Goal: Information Seeking & Learning: Learn about a topic

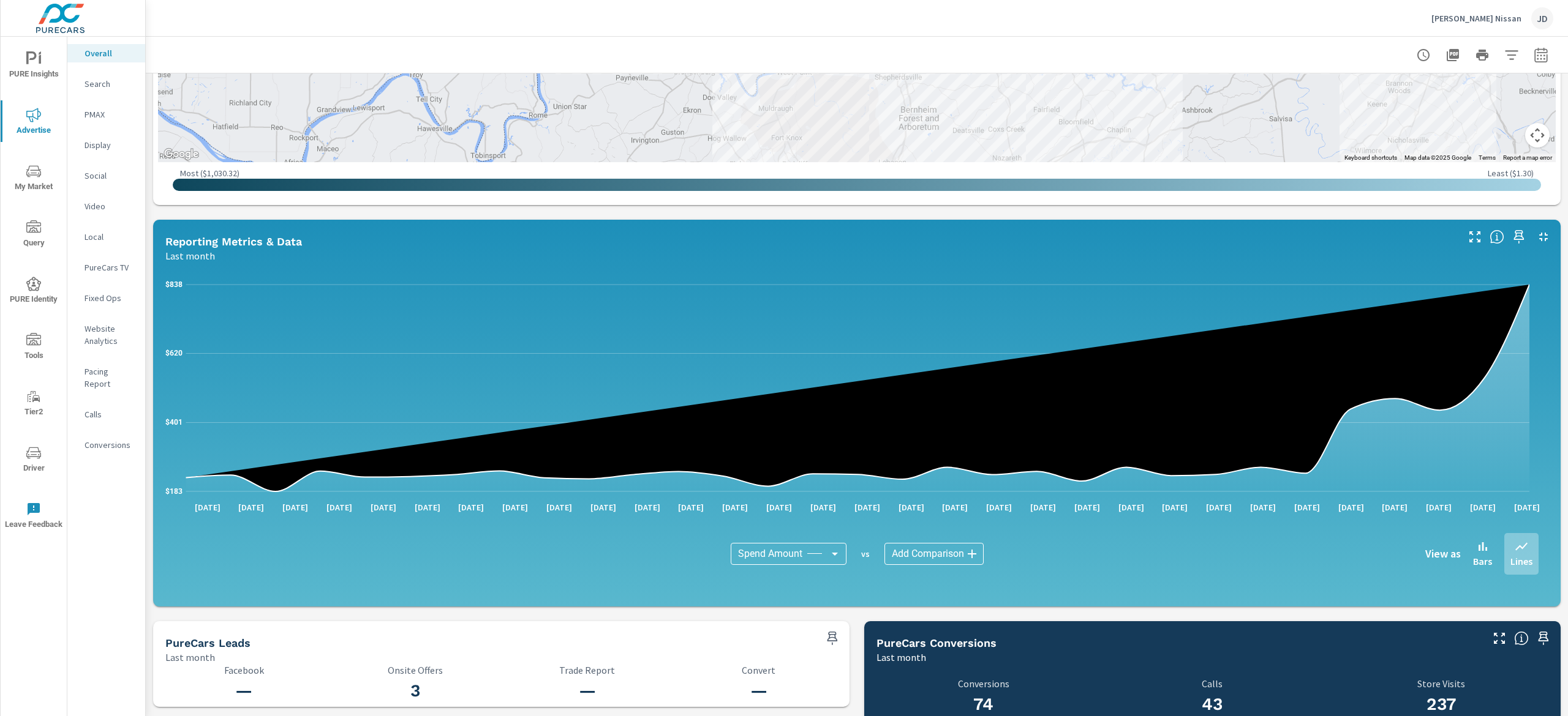
scroll to position [1064, 0]
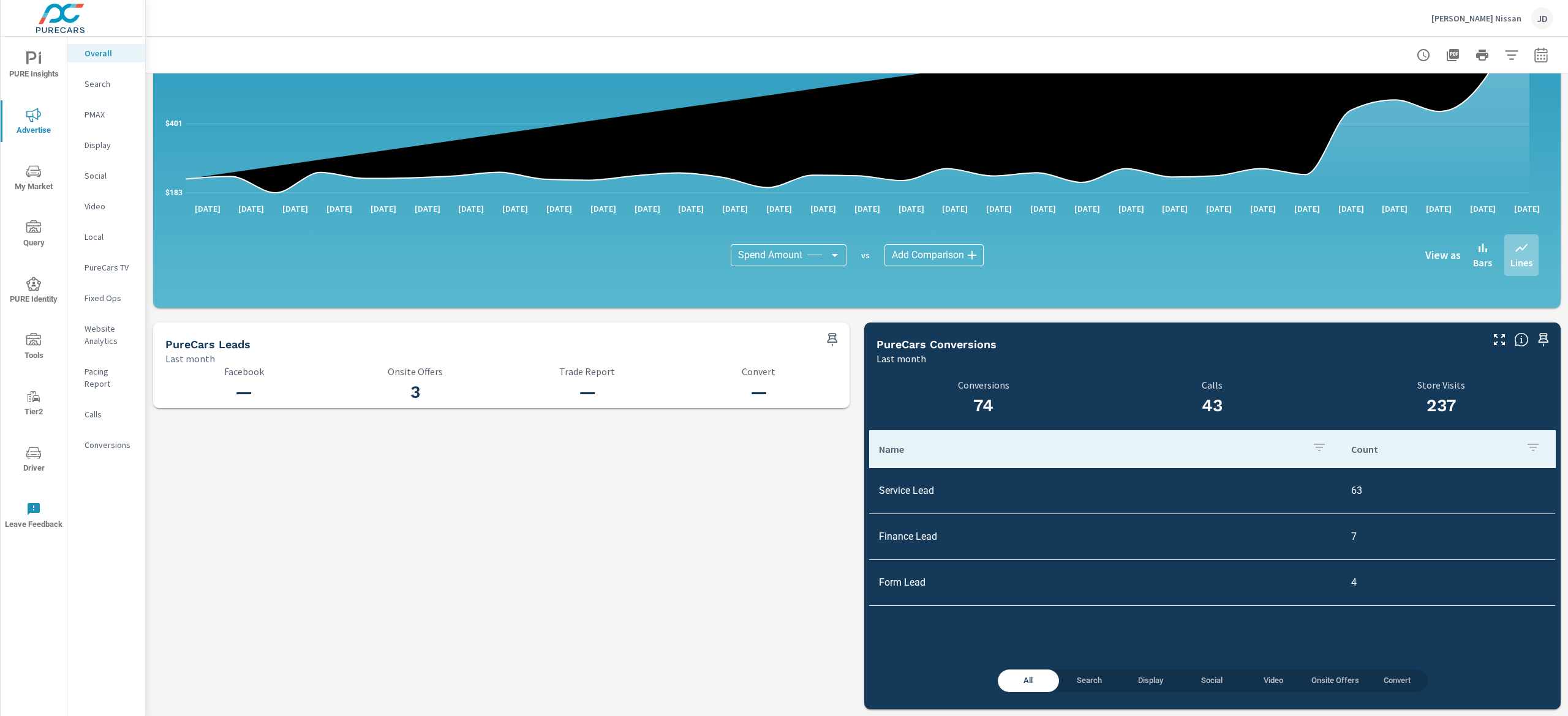
click at [111, 80] on p "Search" at bounding box center [110, 83] width 51 height 12
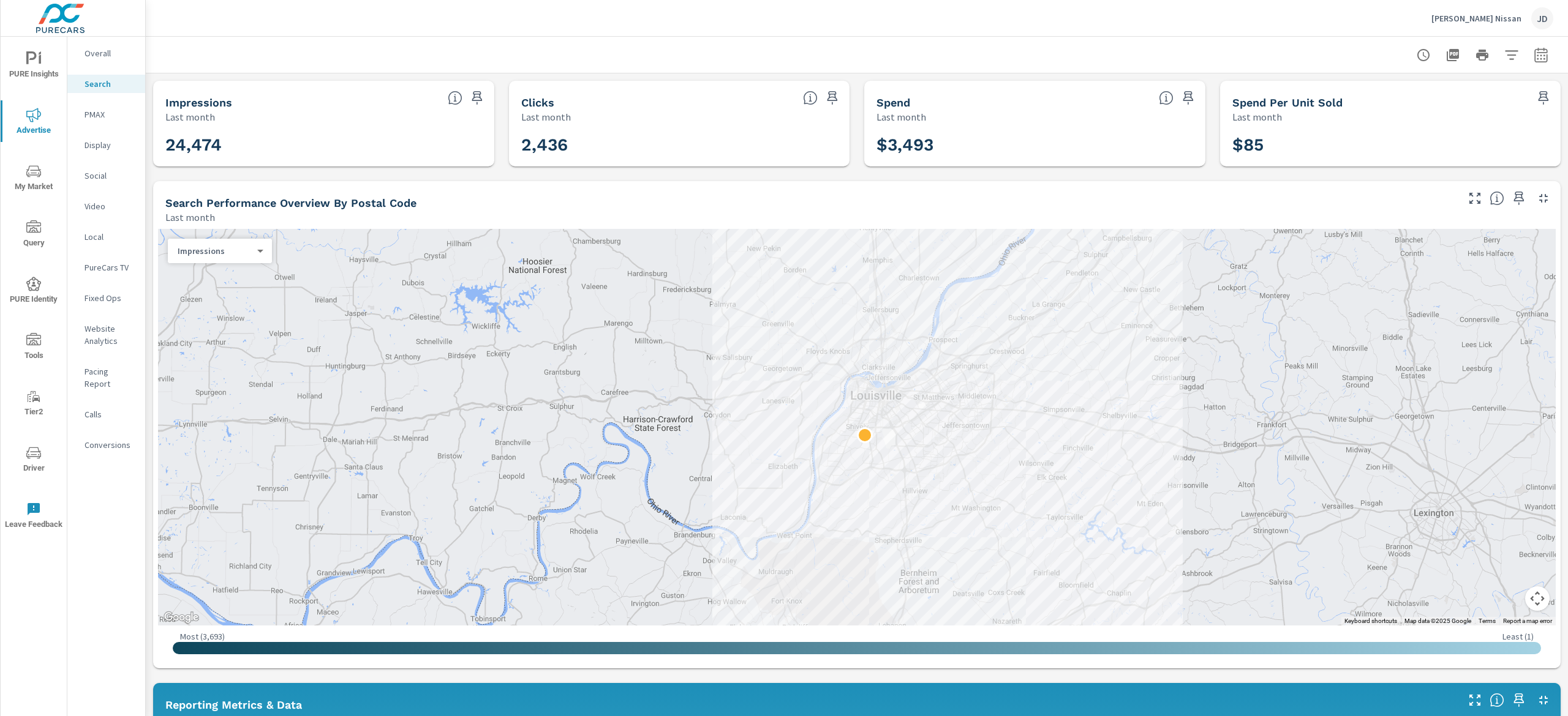
click at [108, 143] on p "Display" at bounding box center [110, 145] width 51 height 12
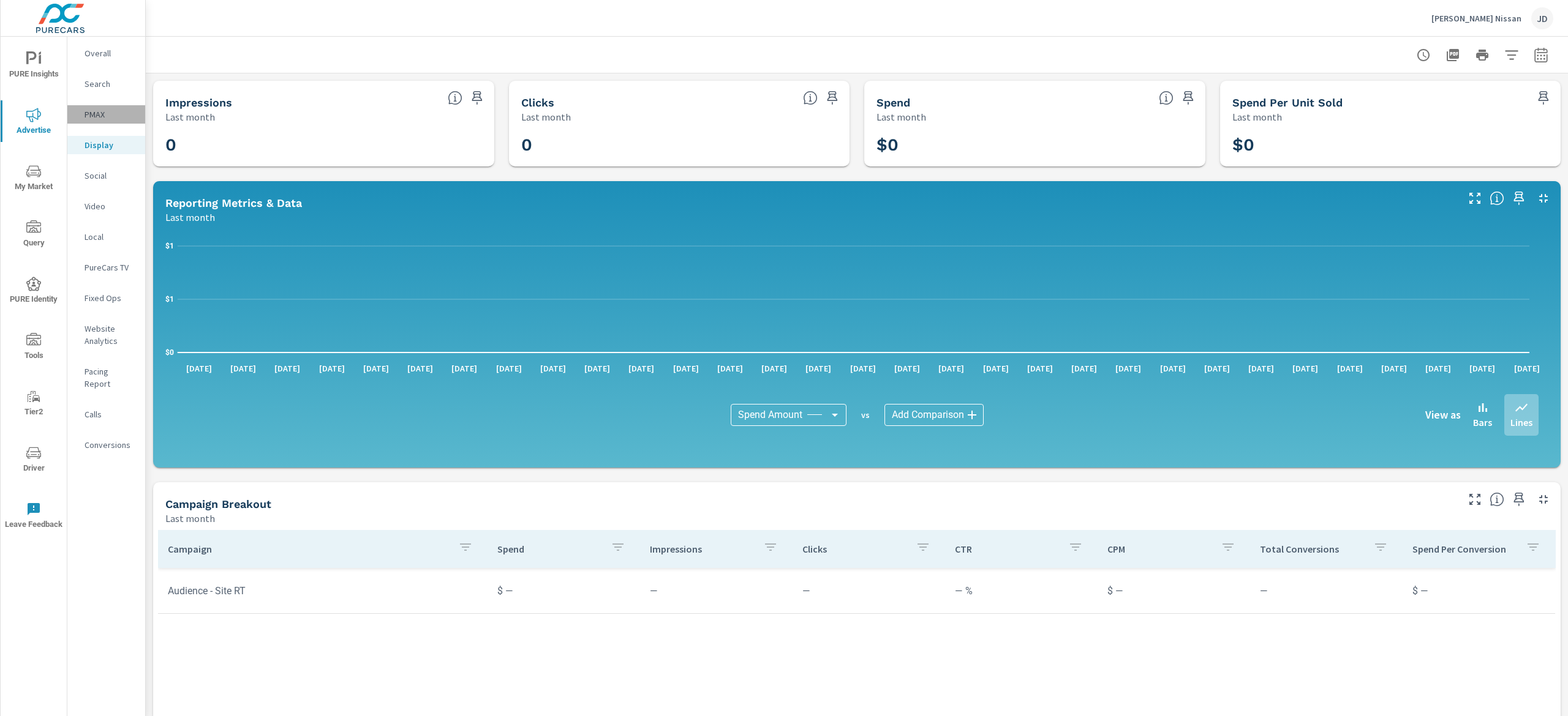
click at [105, 112] on p "PMAX" at bounding box center [110, 114] width 51 height 12
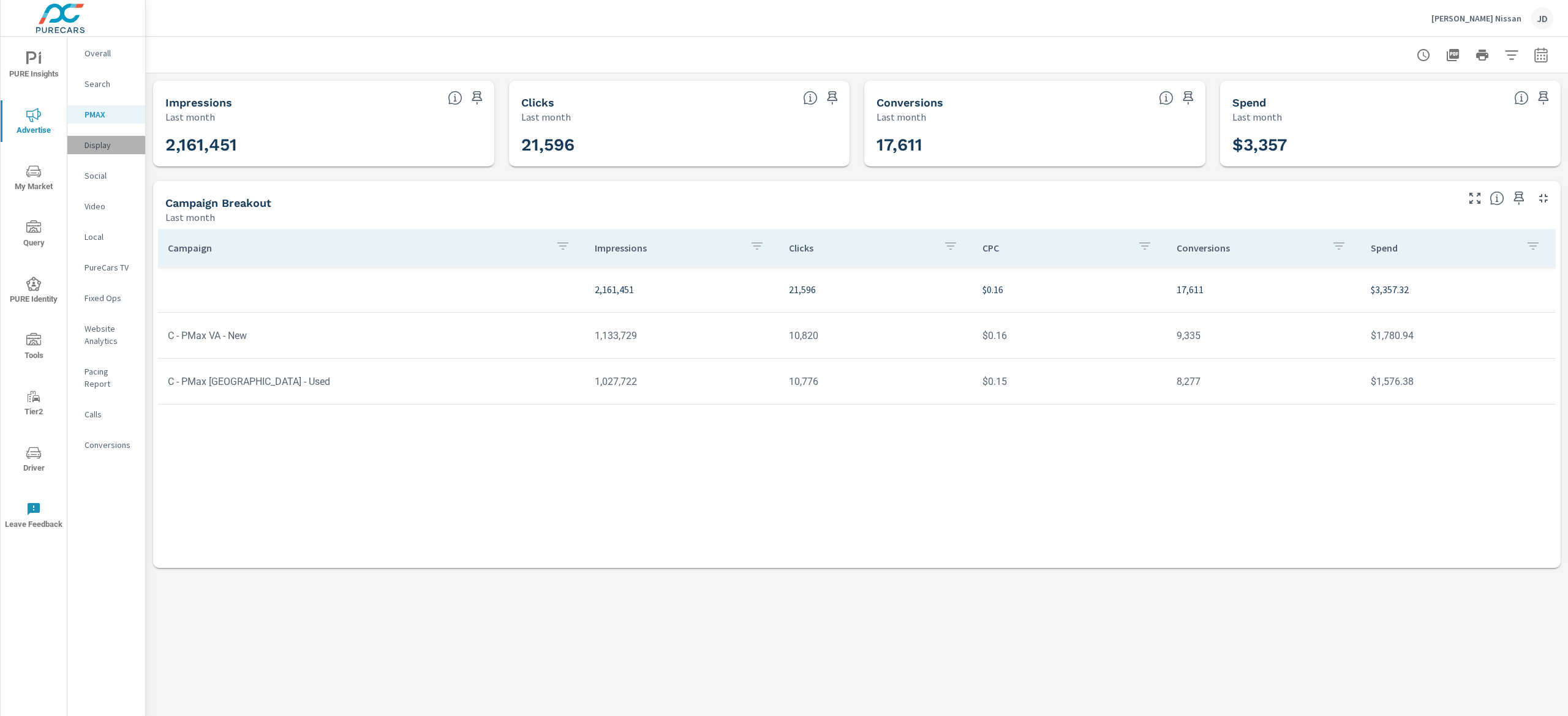
click at [108, 152] on div "Display" at bounding box center [105, 145] width 77 height 19
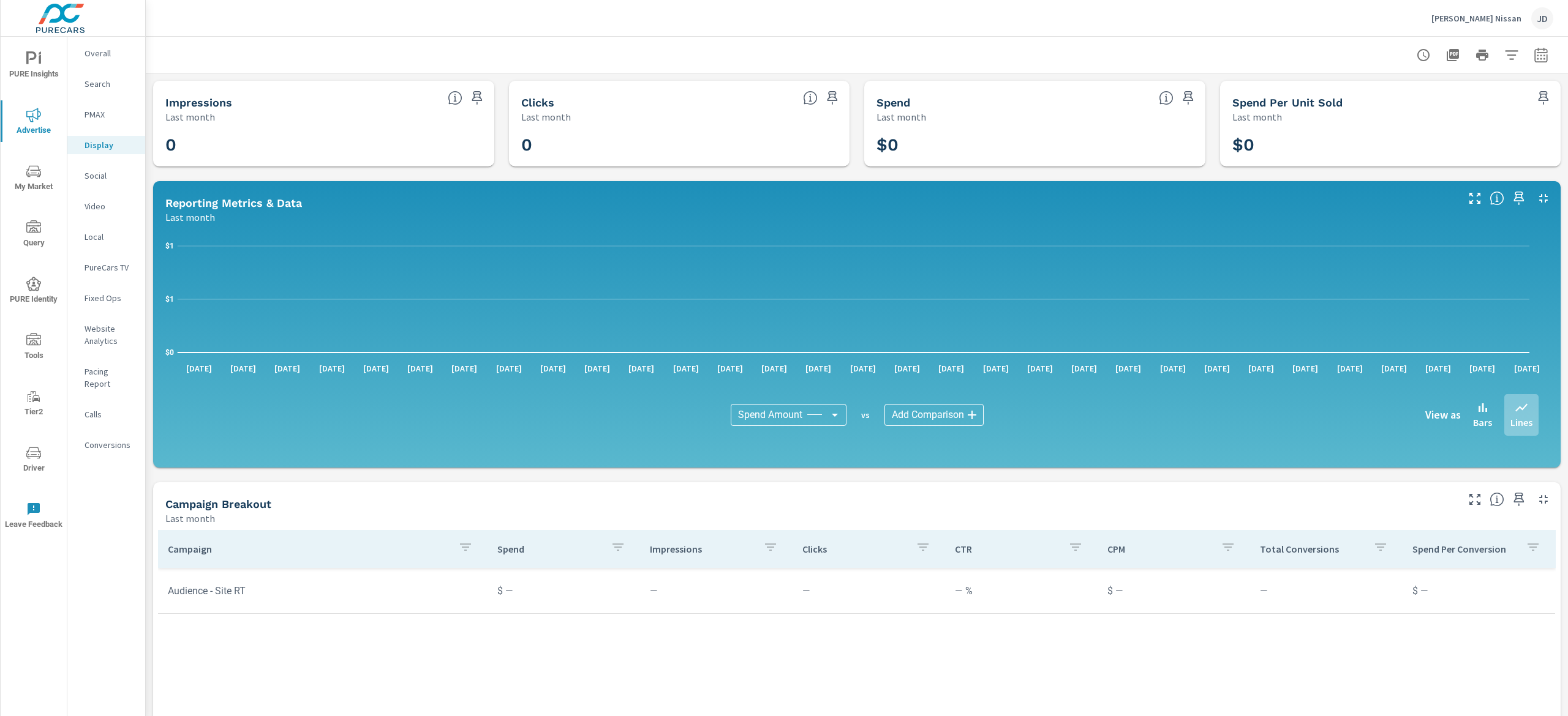
click at [108, 183] on div "Social" at bounding box center [105, 176] width 77 height 19
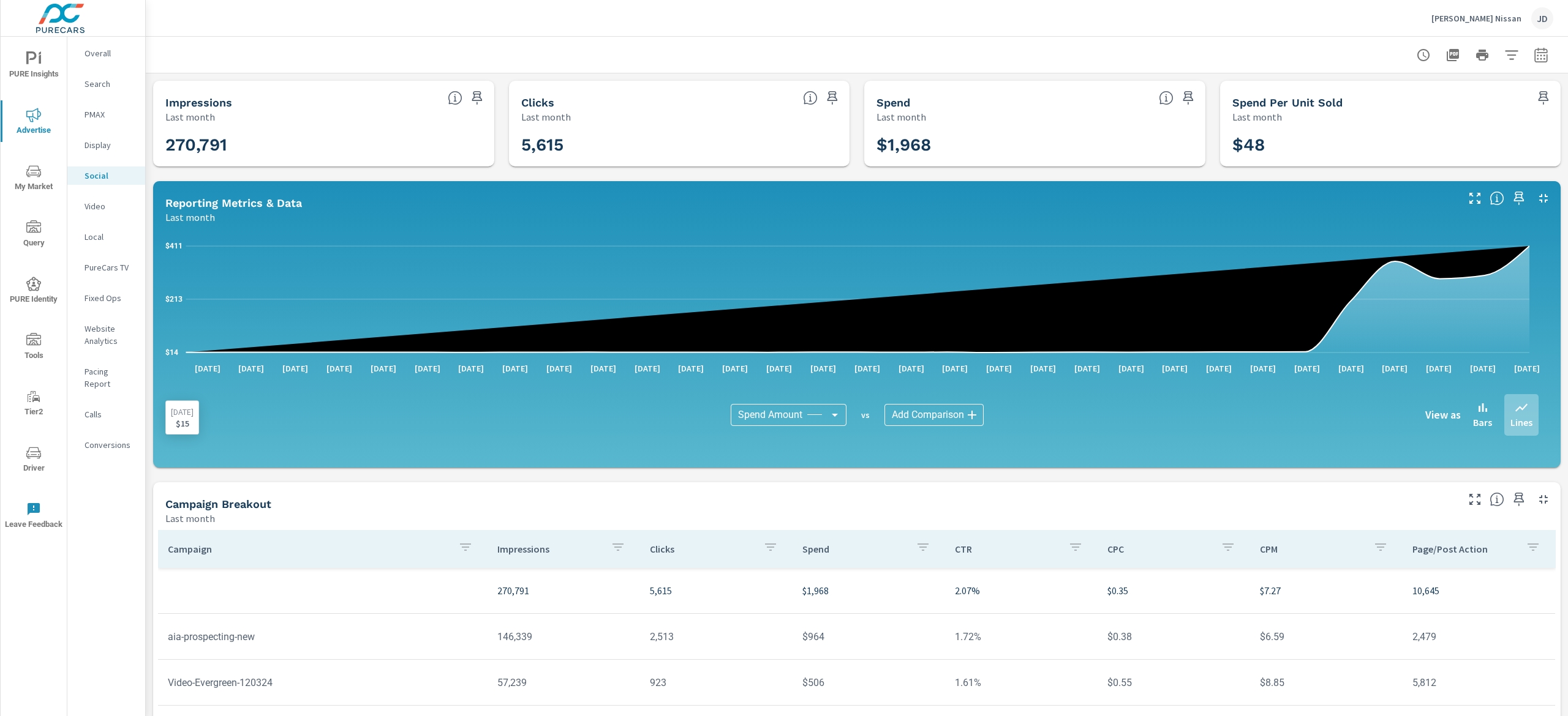
scroll to position [160, 0]
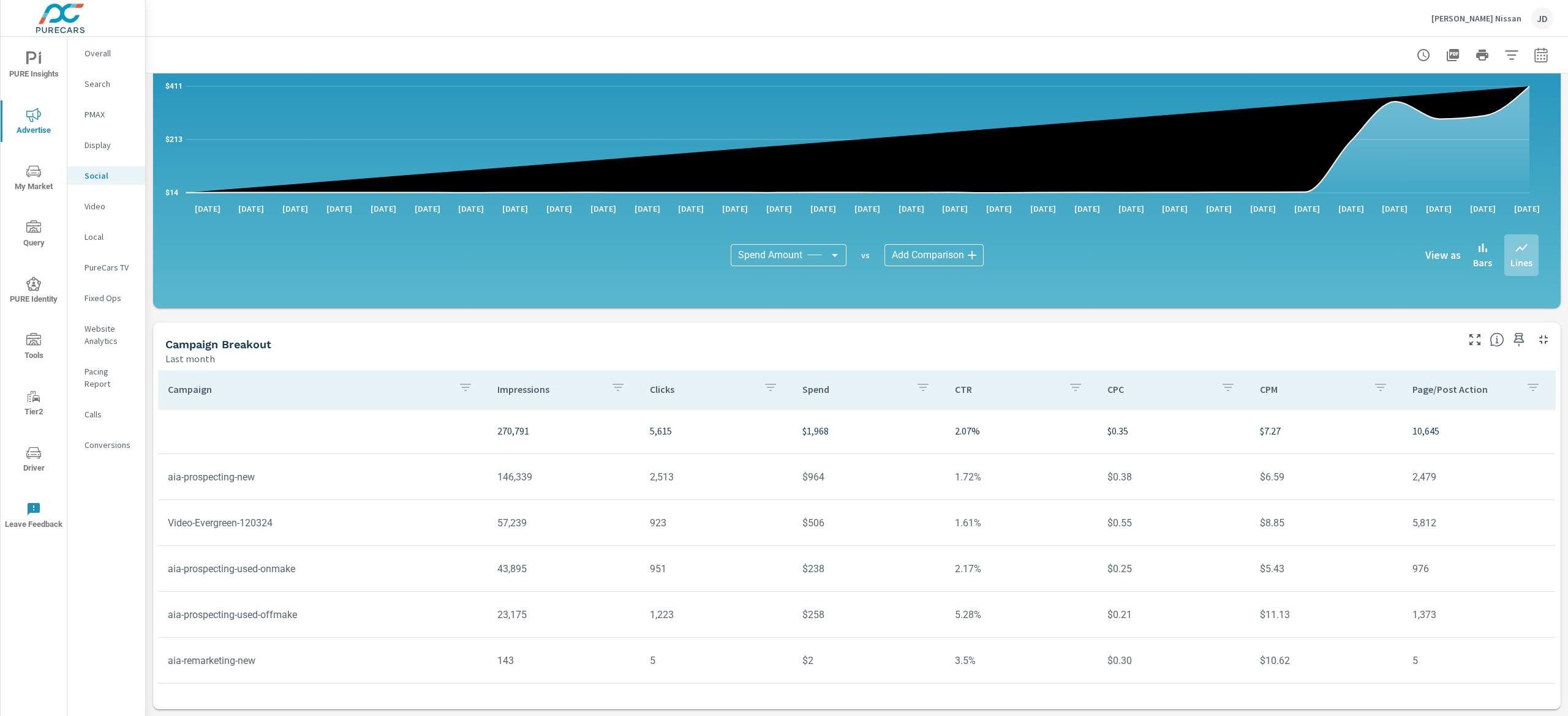
click at [128, 225] on nav "Overall Search PMAX Display Social Video Local PureCars TV Fixed Ops Website An…" at bounding box center [105, 253] width 77 height 435
click at [106, 209] on p "Video" at bounding box center [110, 206] width 51 height 12
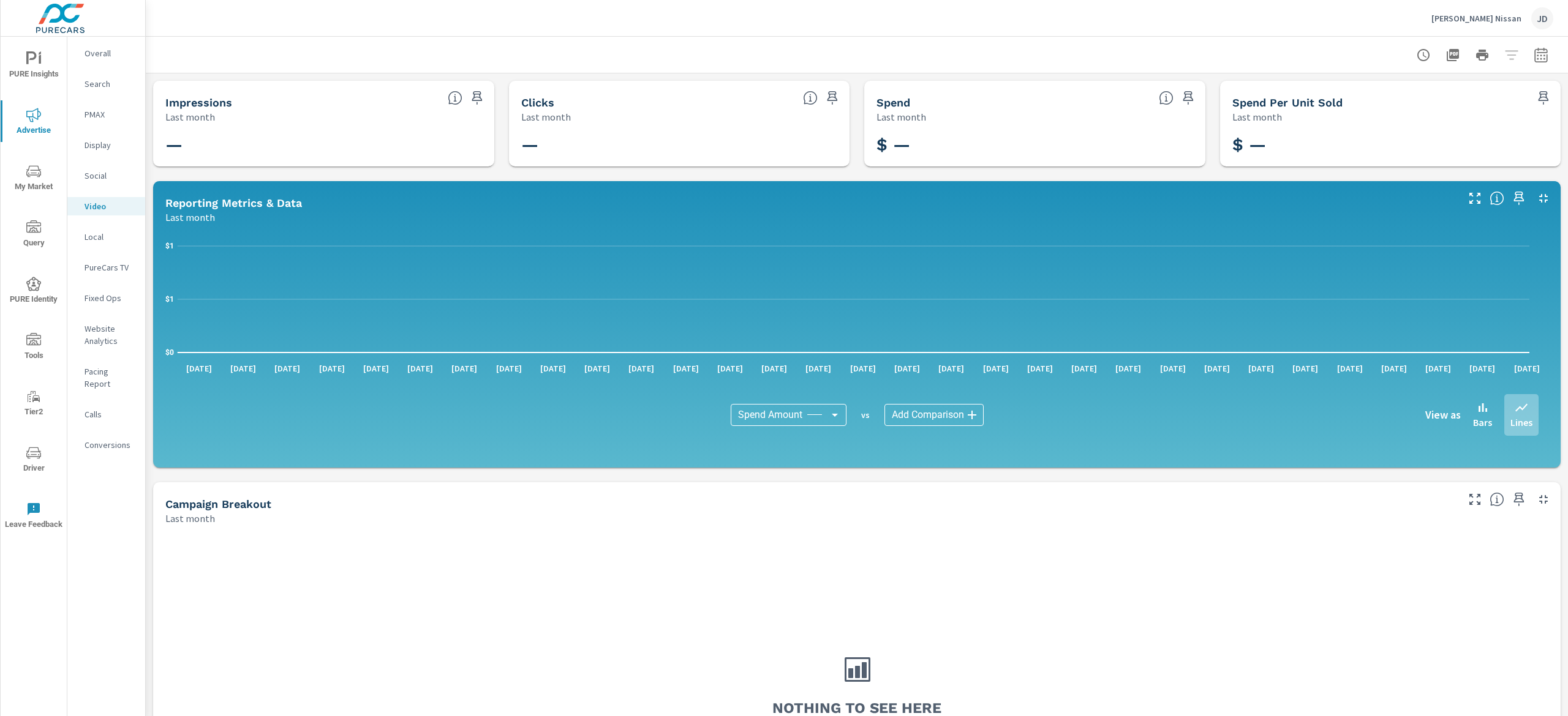
click at [121, 342] on p "Website Analytics" at bounding box center [110, 334] width 51 height 25
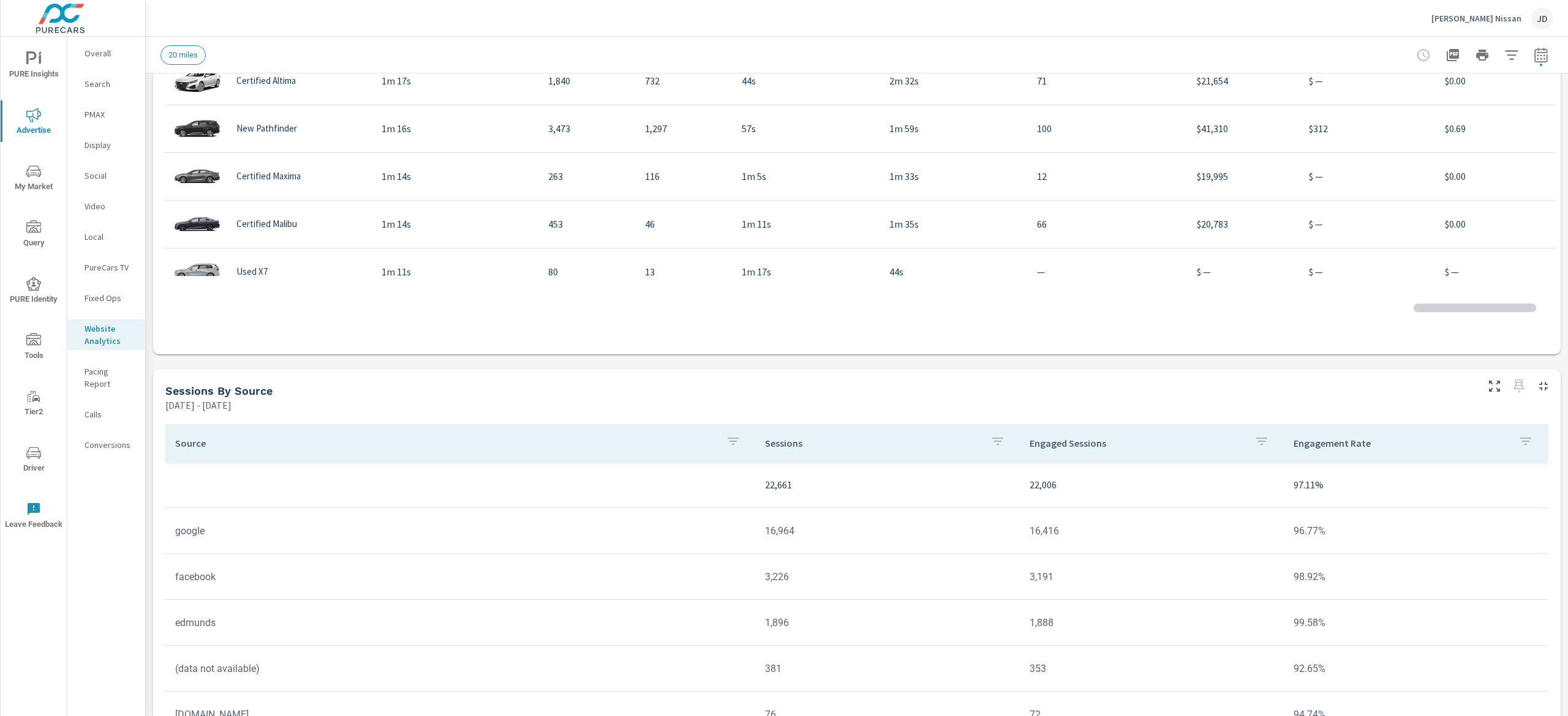
scroll to position [862, 0]
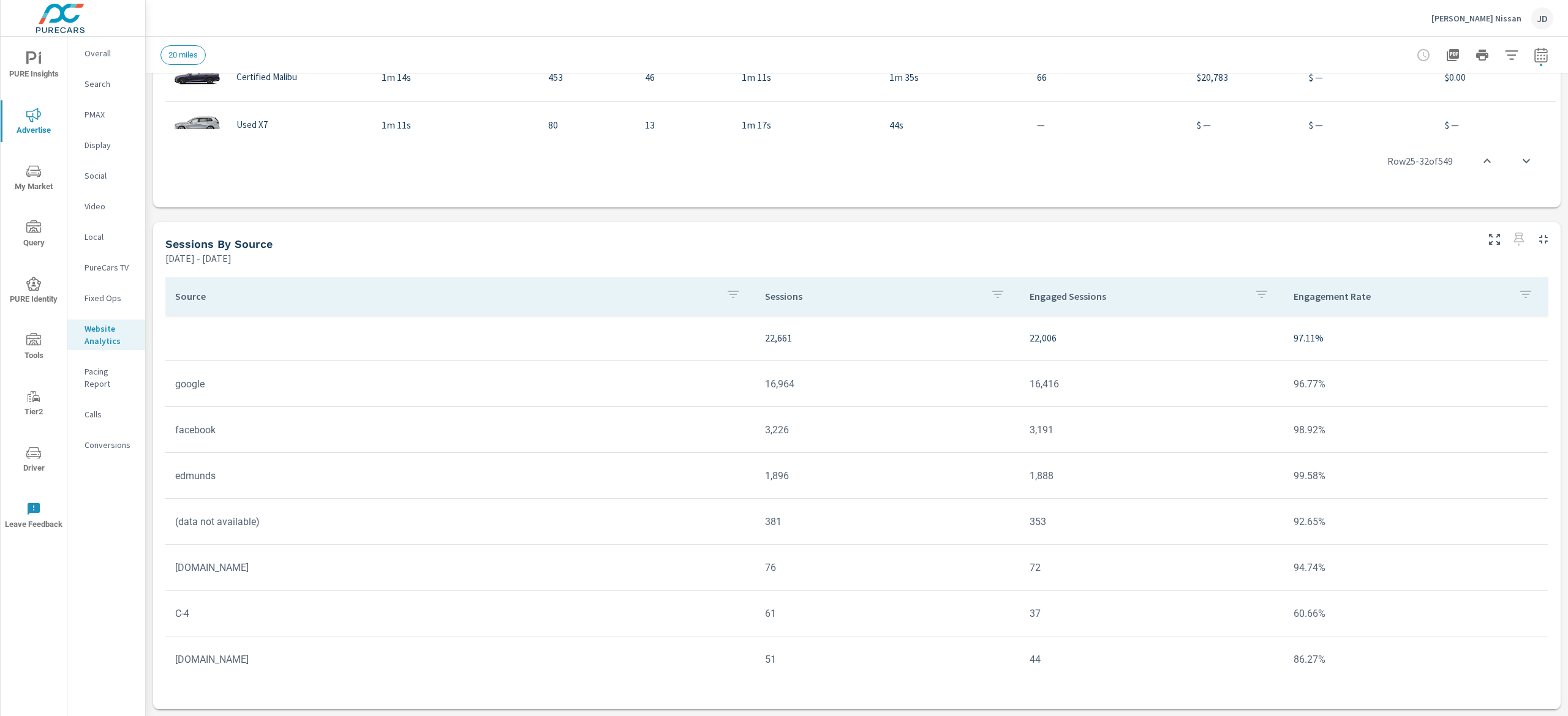
drag, startPoint x: 1567, startPoint y: 450, endPoint x: 1566, endPoint y: 531, distance: 81.0
click at [1566, 531] on div "Analytics Drilldown Byerly Nissan Report date range: Aug 04, 2025 - Sep 02, 202…" at bounding box center [857, 376] width 1423 height 679
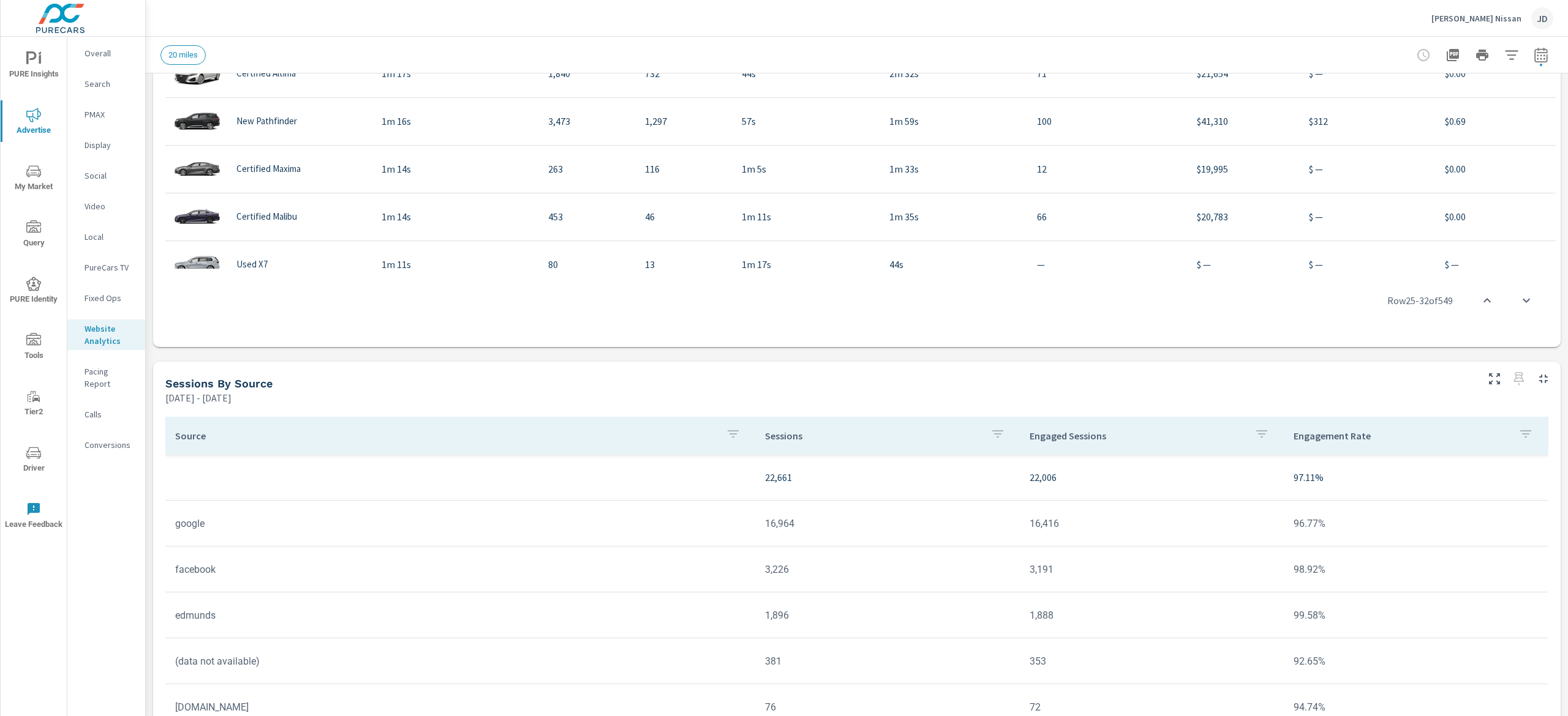
scroll to position [617, 0]
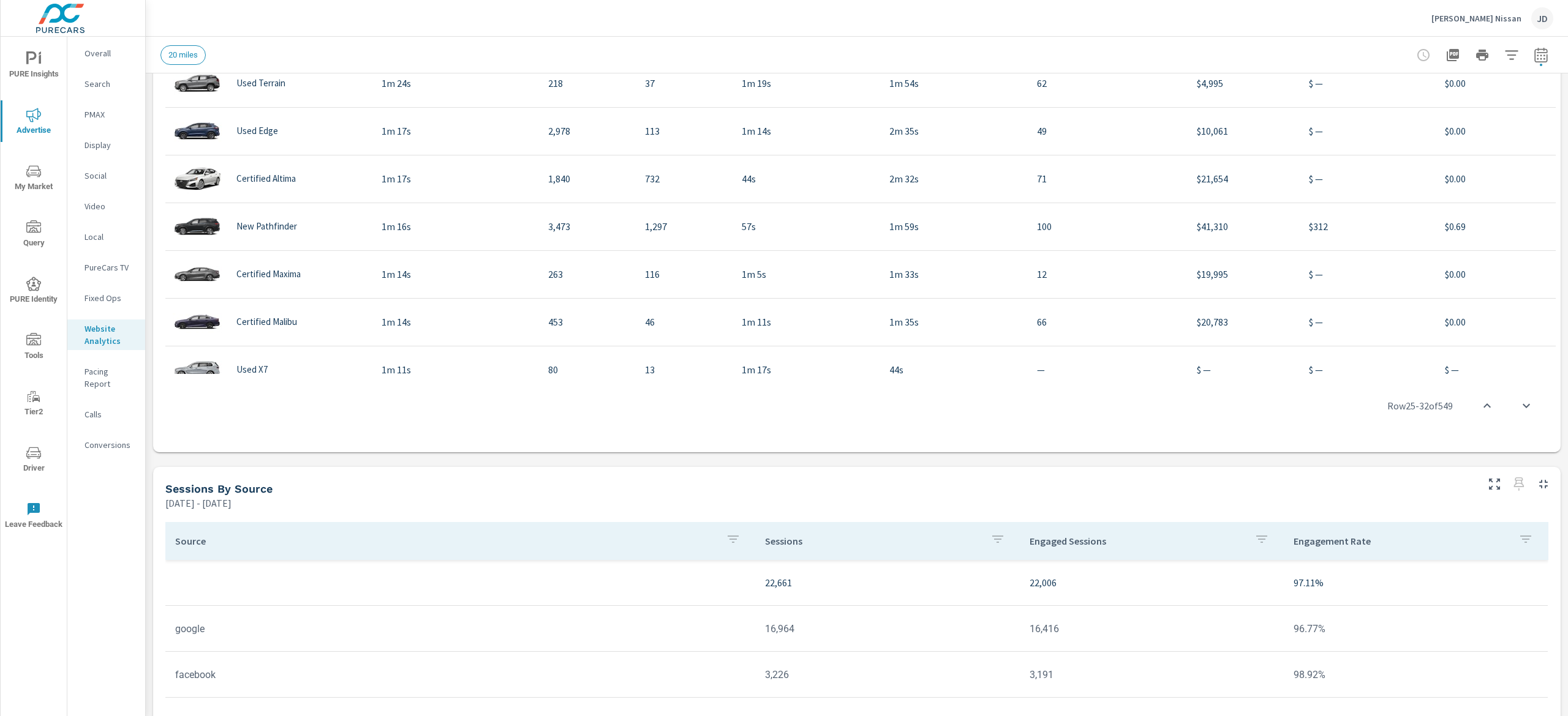
scroll to position [122, 0]
click at [111, 173] on p "Social" at bounding box center [110, 175] width 51 height 12
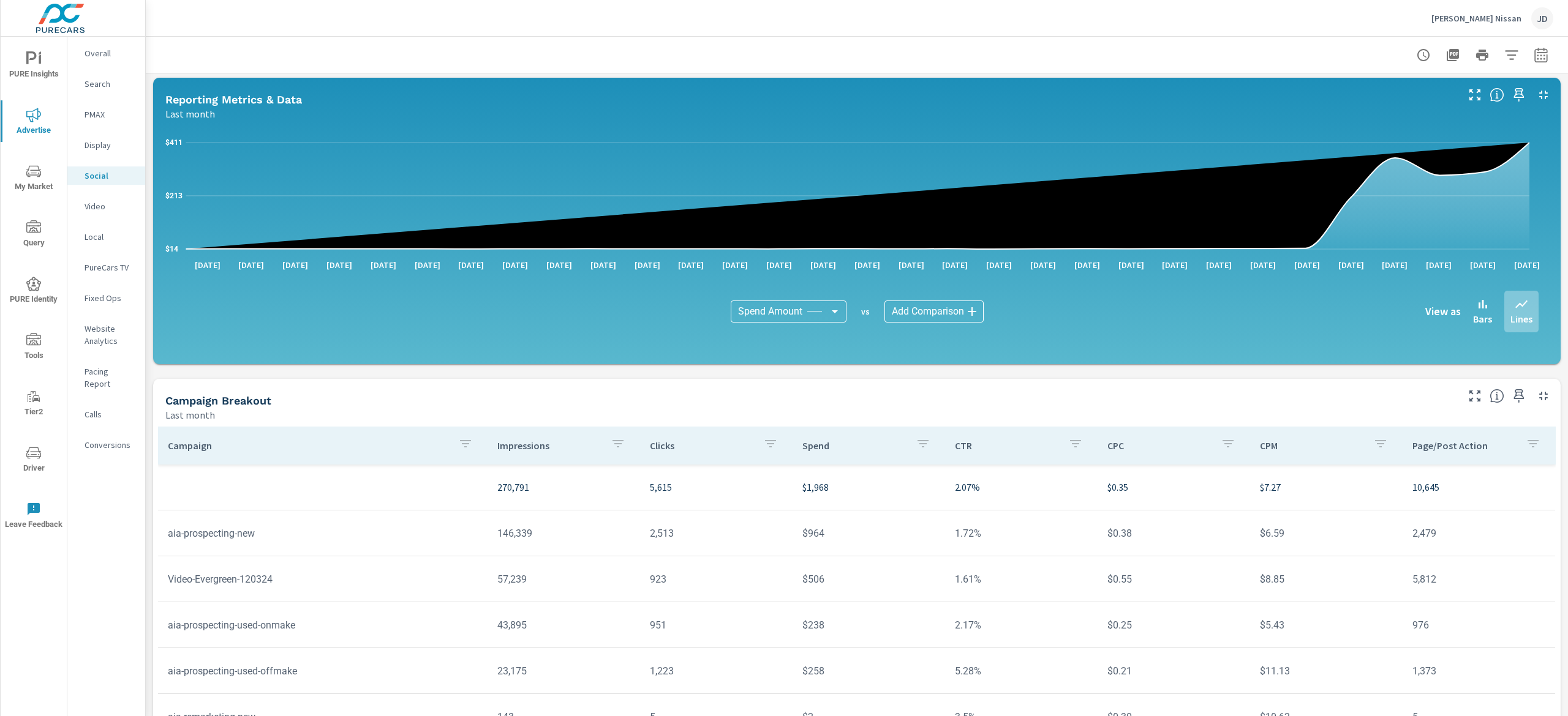
scroll to position [160, 0]
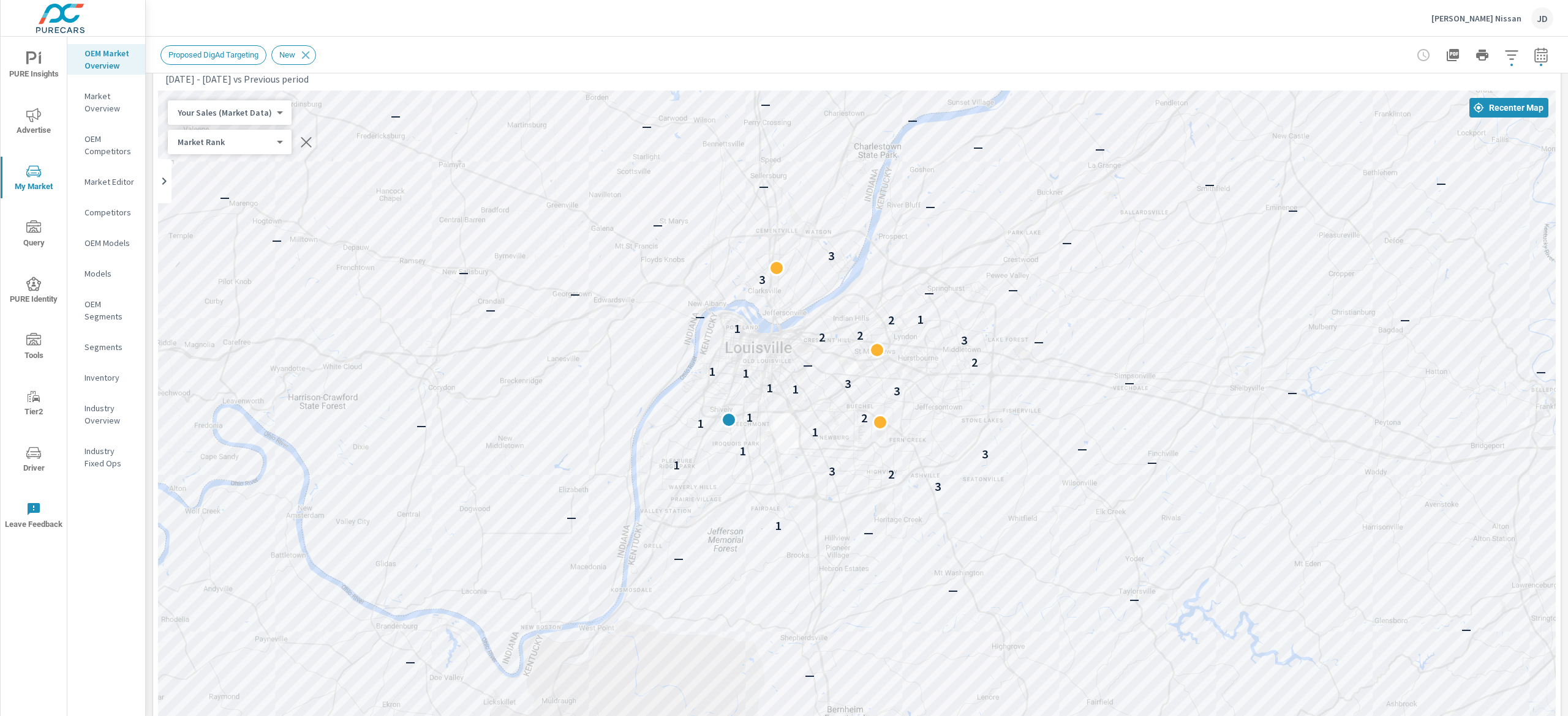
scroll to position [54, 0]
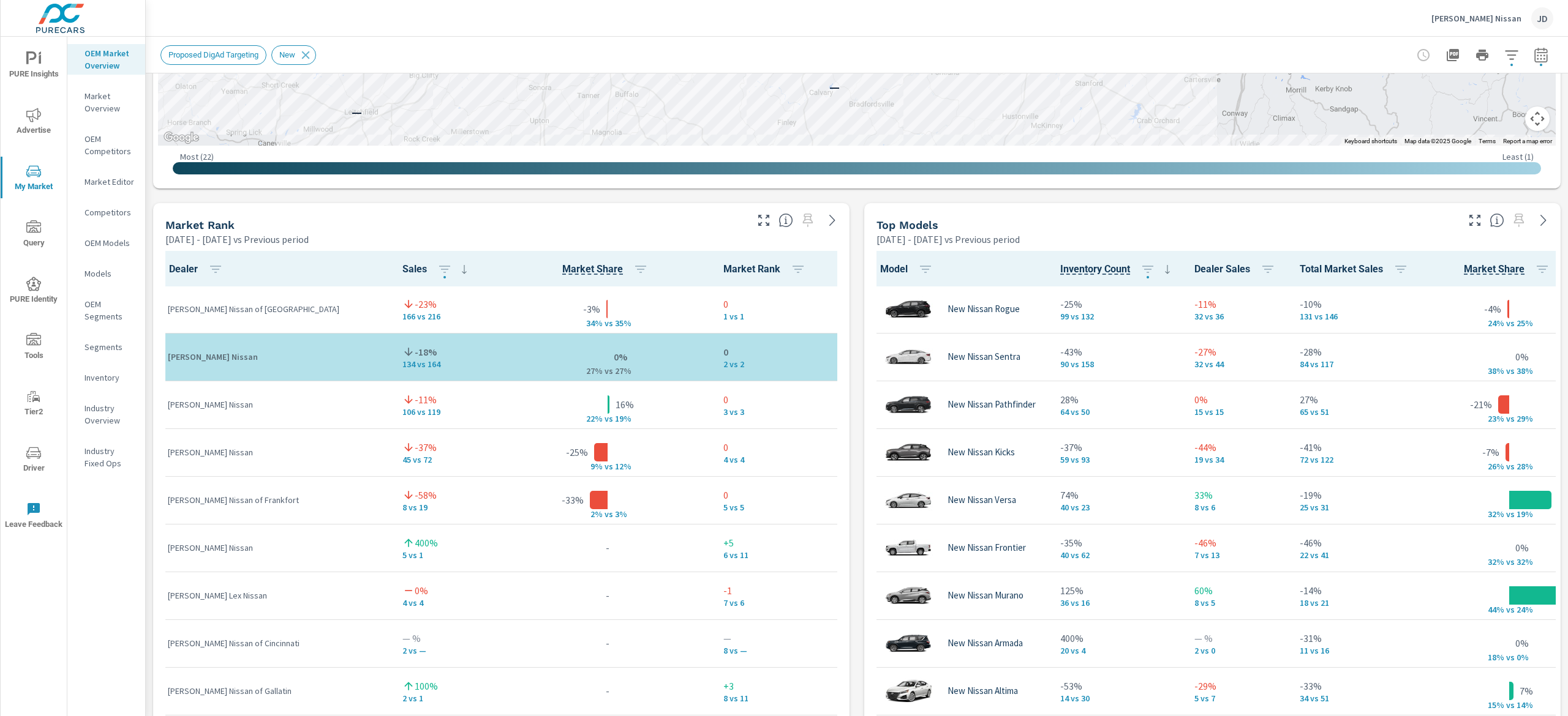
scroll to position [682, 0]
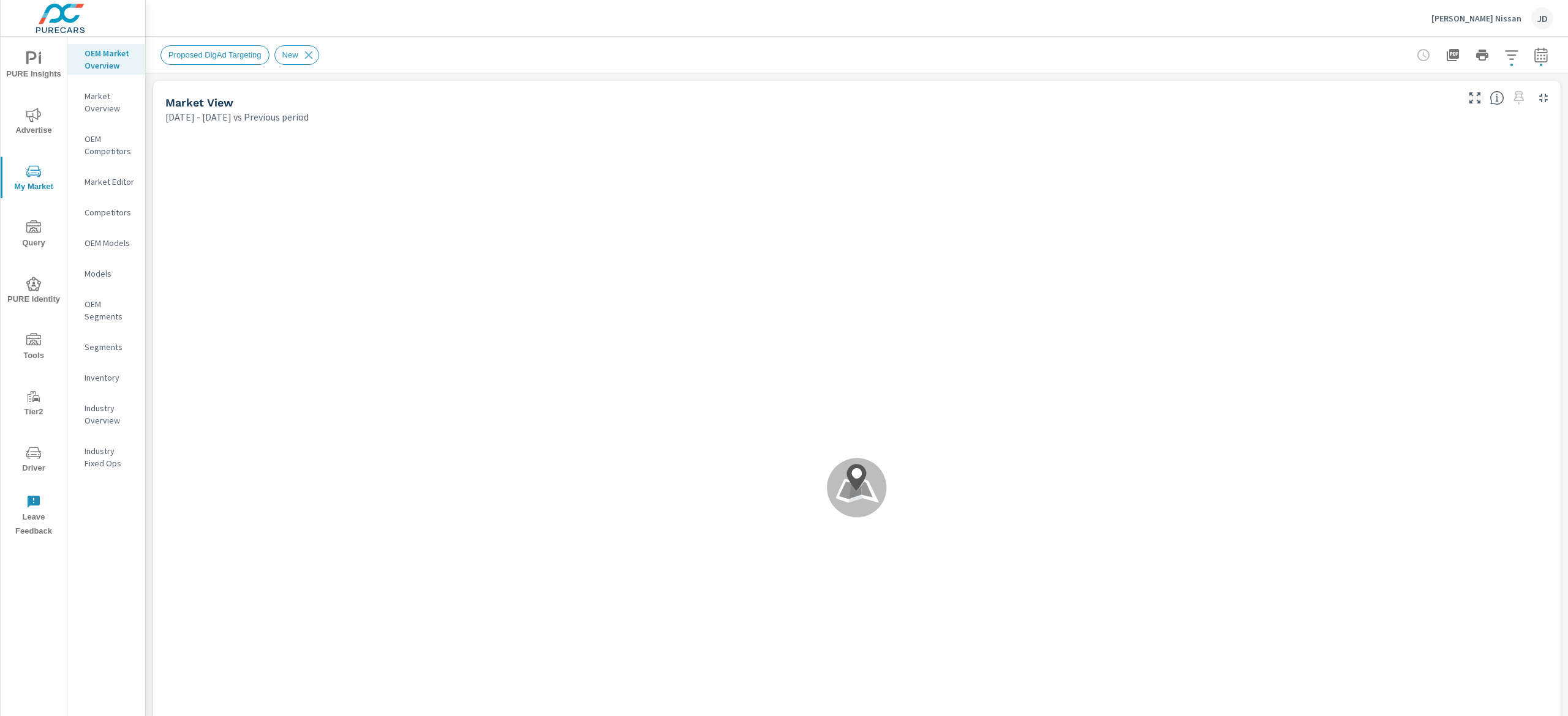
scroll to position [1, 0]
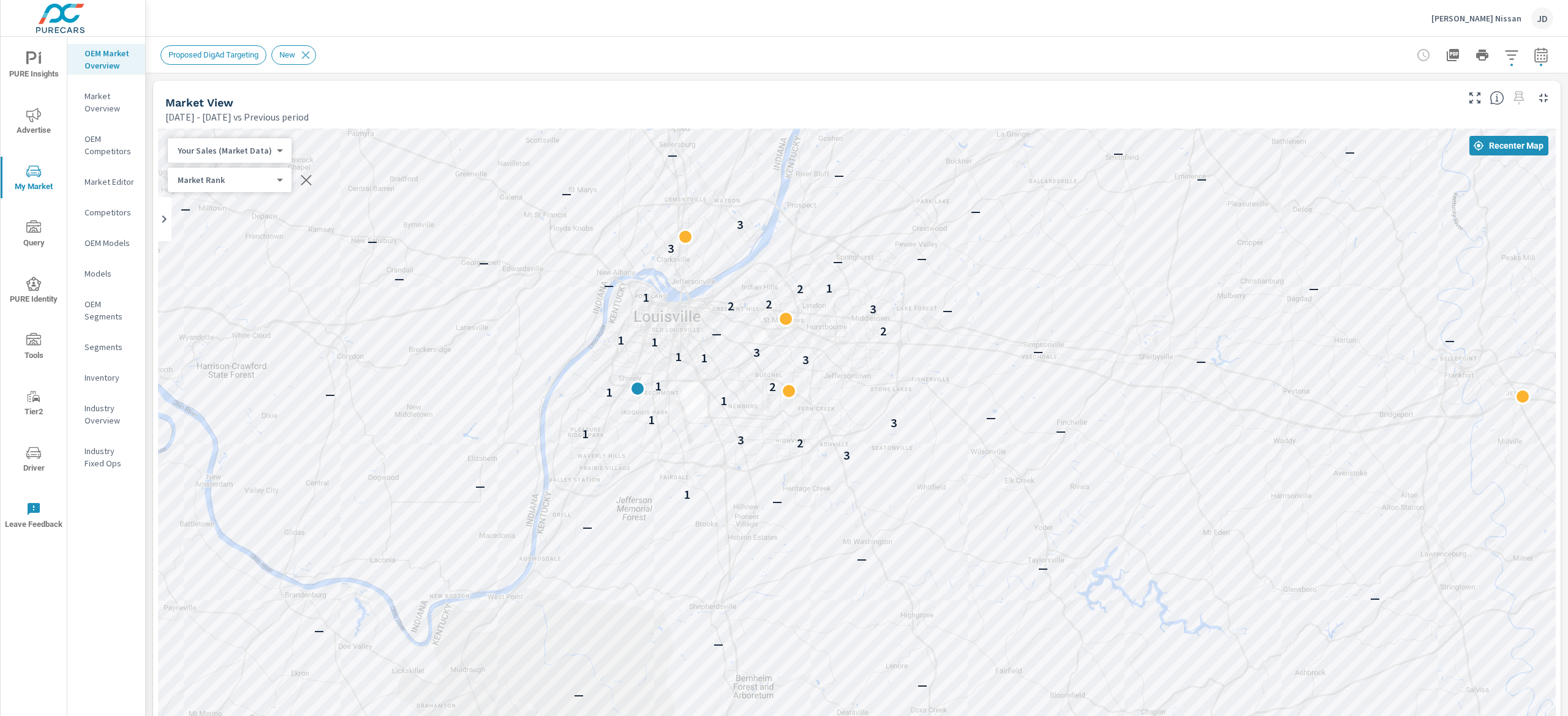
drag, startPoint x: 1127, startPoint y: 320, endPoint x: 1019, endPoint y: 287, distance: 112.9
click at [1020, 283] on div "— — — — — — — — — — — — — — — — — — — — — — — — — — — — — 1 — 3 2 3 1 — 3 1 — 1…" at bounding box center [857, 469] width 1398 height 681
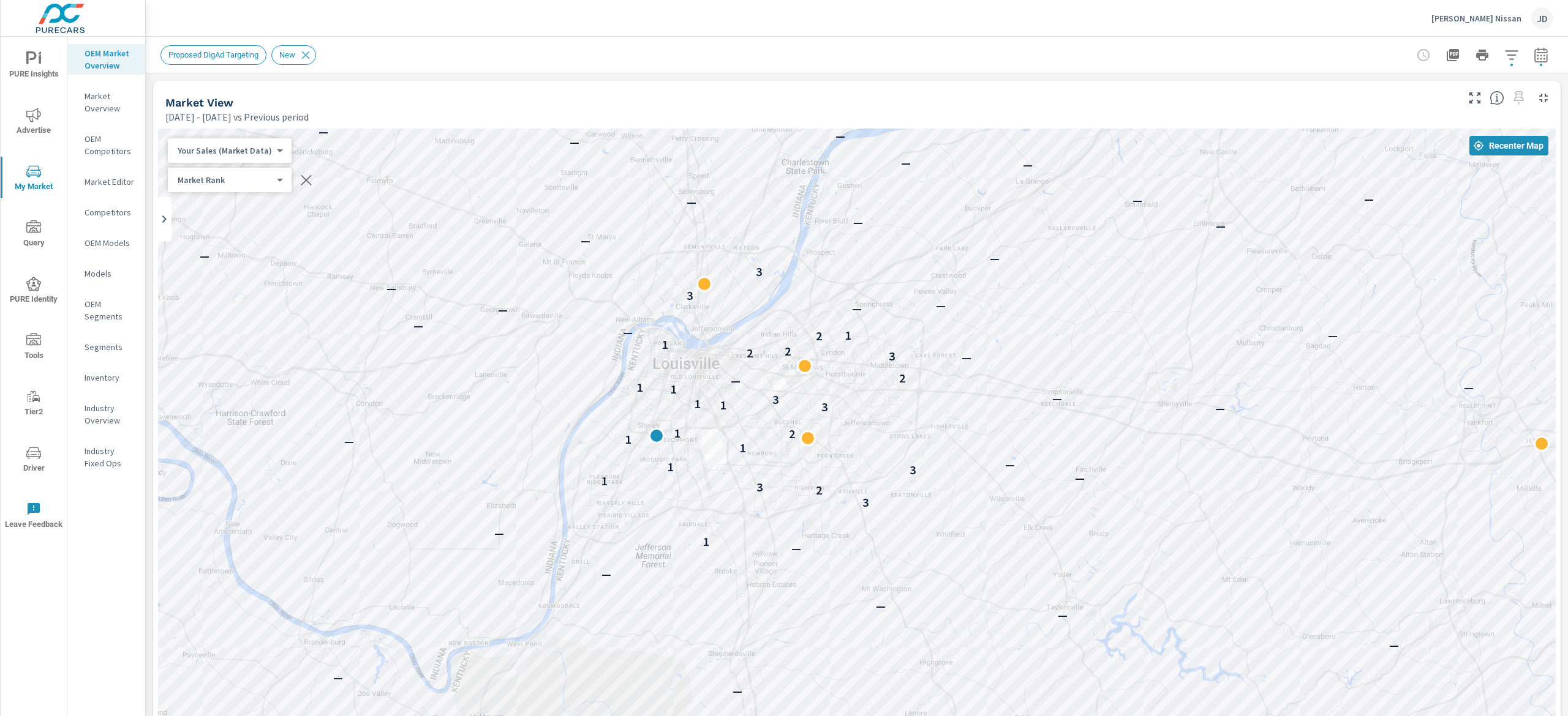
drag, startPoint x: 721, startPoint y: 234, endPoint x: 986, endPoint y: 281, distance: 269.1
click at [966, 281] on div "— — — — — — — — — — — — — — — — — — — — — — — — — — — — — — 1 — 3 2 3 1 — 3 1 —…" at bounding box center [857, 469] width 1398 height 681
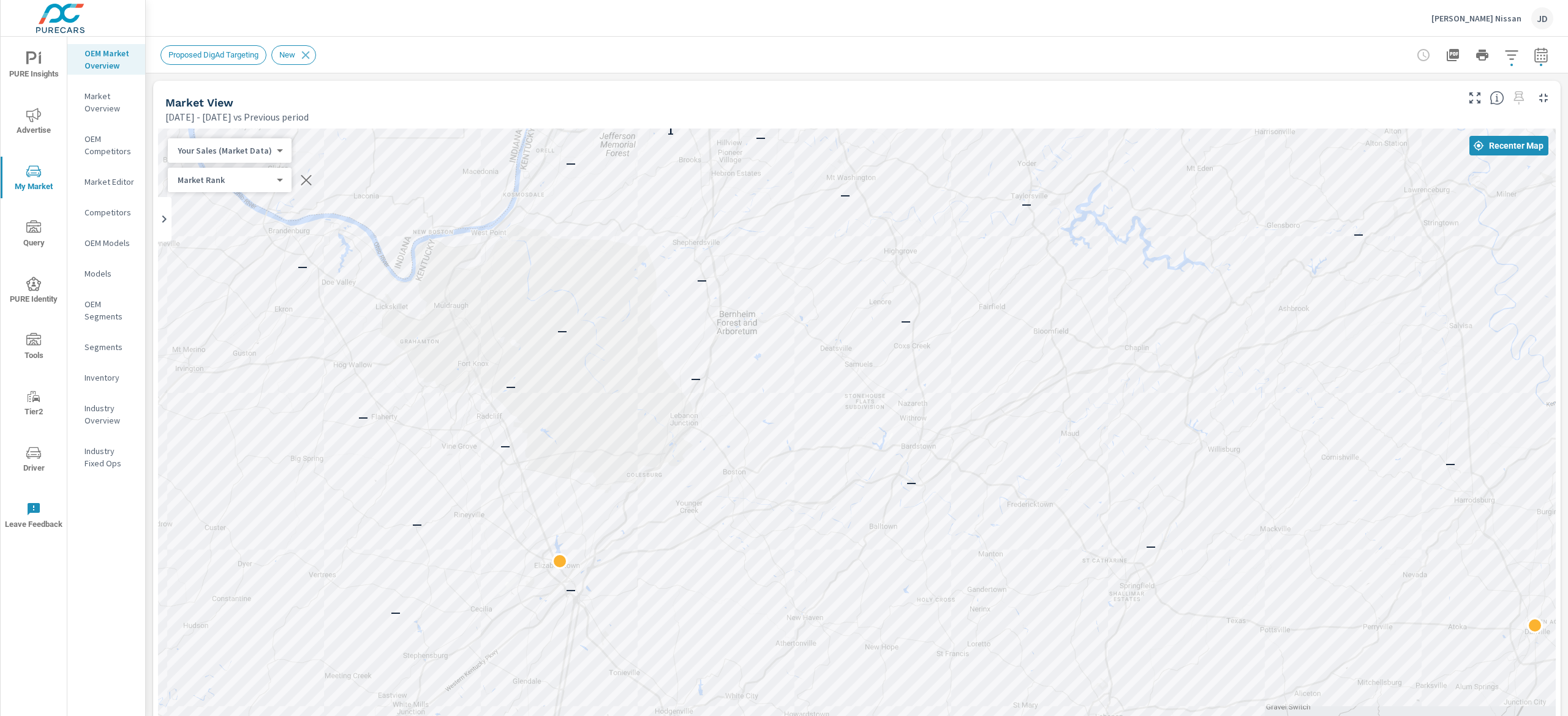
drag, startPoint x: 1228, startPoint y: 386, endPoint x: 1116, endPoint y: 5, distance: 397.1
click at [1145, 5] on div "Byerly Nissan JD Market Overview Byerly Nissan Report date range: Jan 01, 2025 …" at bounding box center [857, 358] width 1423 height 716
drag, startPoint x: 1567, startPoint y: 141, endPoint x: 1567, endPoint y: 108, distance: 33.0
click at [1567, 108] on div "Market Overview Byerly Nissan Report date range: Jan 01, 2025 - Jul 31, 2025 vs…" at bounding box center [857, 376] width 1423 height 679
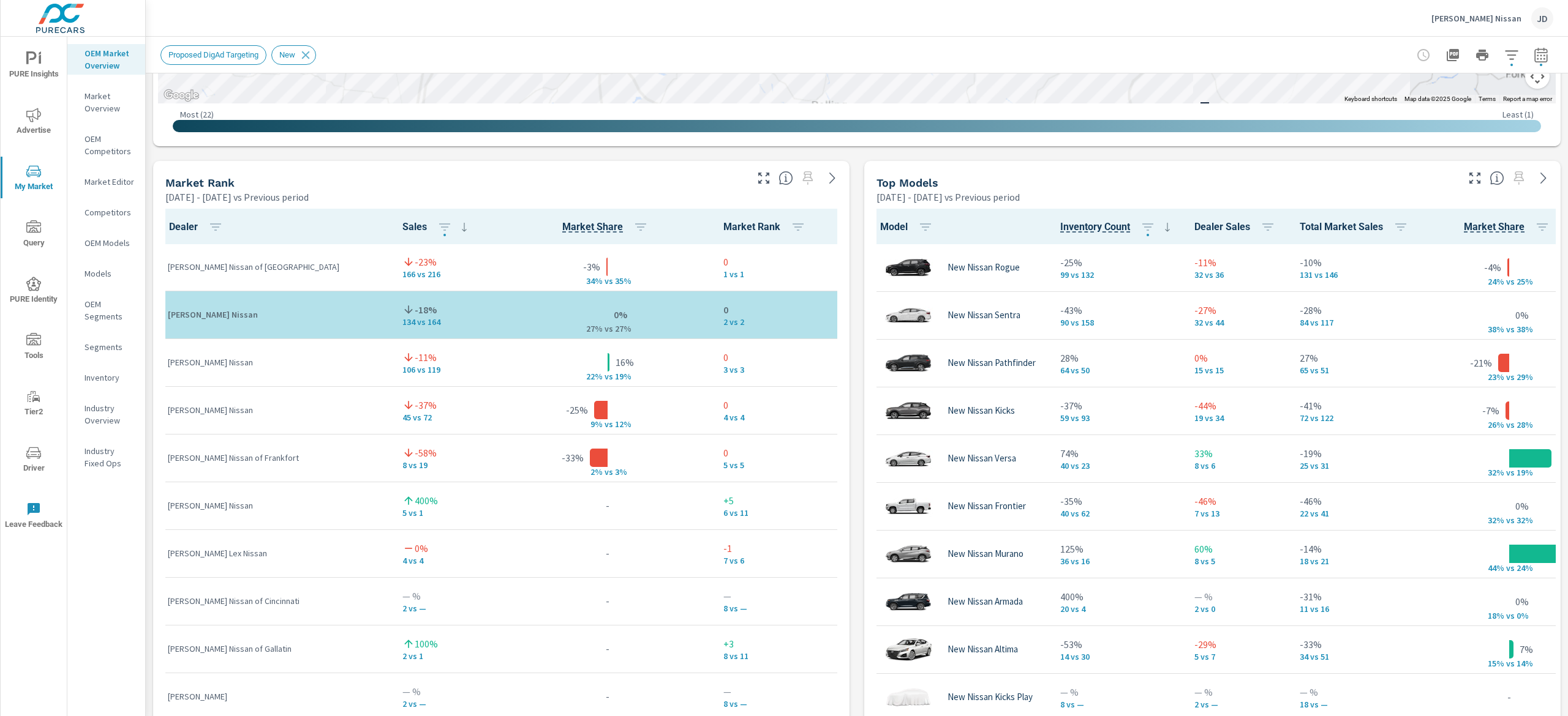
scroll to position [351, 0]
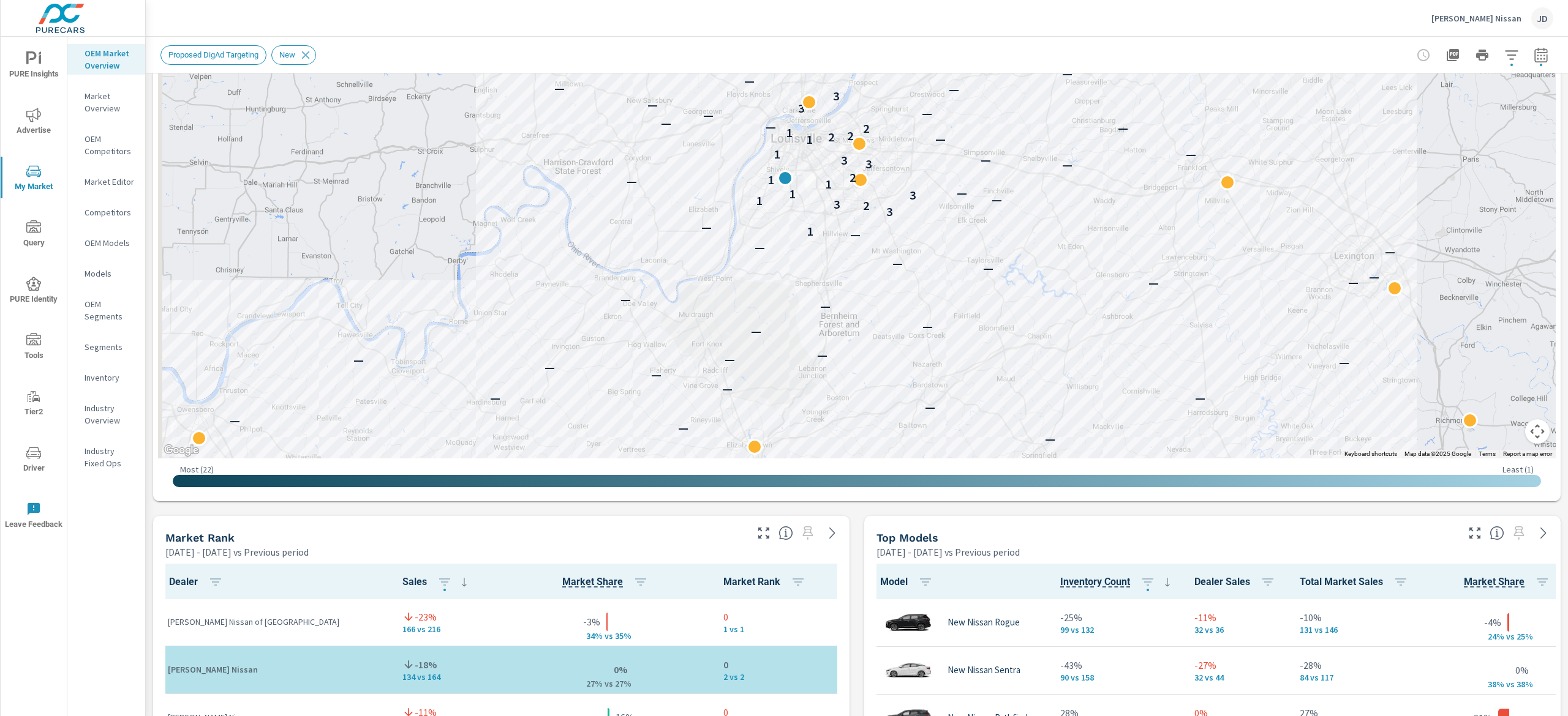
drag, startPoint x: 775, startPoint y: 188, endPoint x: 865, endPoint y: 448, distance: 275.1
click at [867, 453] on div "— — — — — — — — — — — — — — — — — — — — — — — — — — — — — — — — — — — — — — — 1…" at bounding box center [857, 118] width 1398 height 681
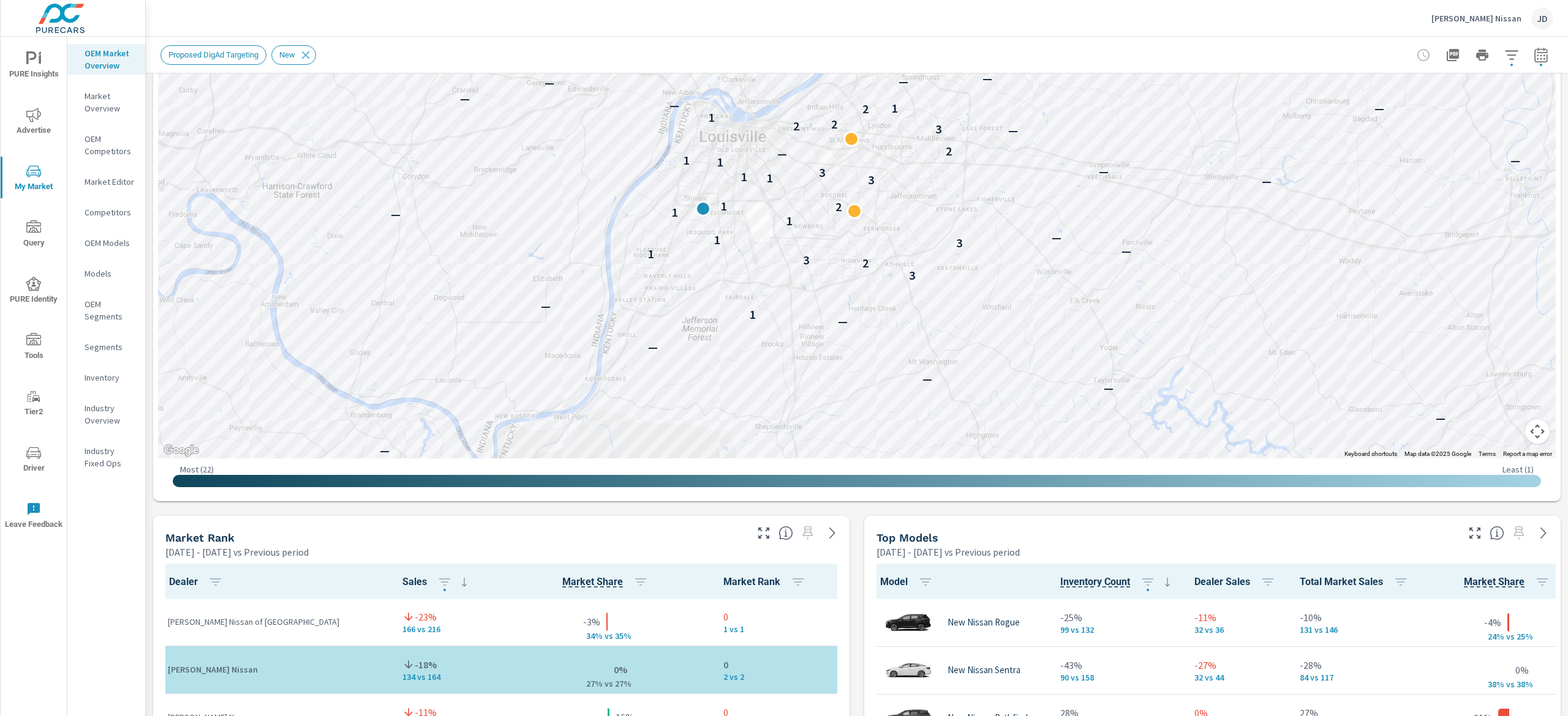
drag, startPoint x: 907, startPoint y: 343, endPoint x: 929, endPoint y: 403, distance: 63.9
click at [929, 403] on div "— — — — — — — — — — — — — — — — — — — — — — — — — — — — 1 — 3 2 3 1 — 3 1 — 1 —…" at bounding box center [1271, 399] width 784 height 440
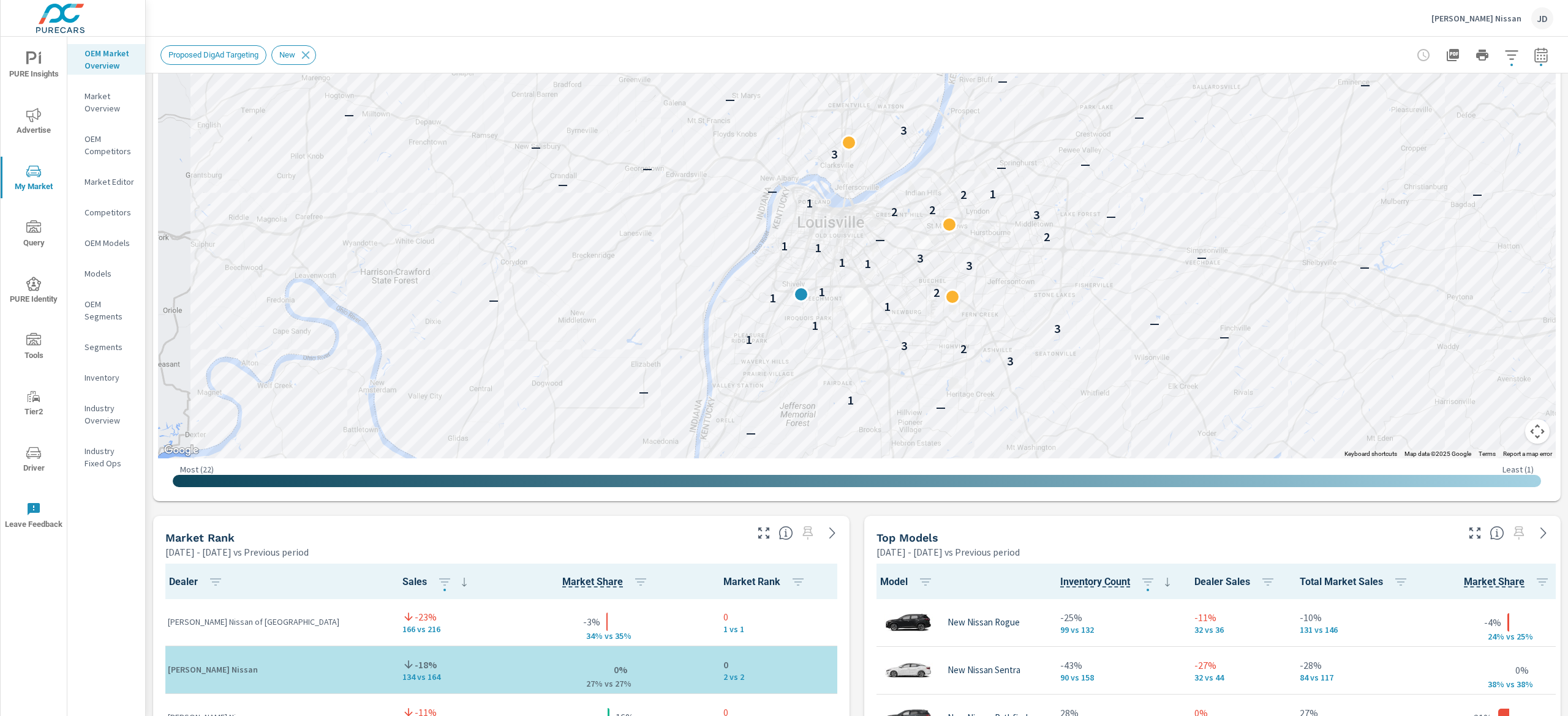
drag, startPoint x: 968, startPoint y: 171, endPoint x: 1069, endPoint y: 259, distance: 134.0
click at [1069, 259] on div "— — — — — — — — — — — — — — — — — — — — — — — — — — — 1 — 3 2 3 1 — 3 1 — 1 — 1…" at bounding box center [1347, 424] width 784 height 440
